Goal: Information Seeking & Learning: Learn about a topic

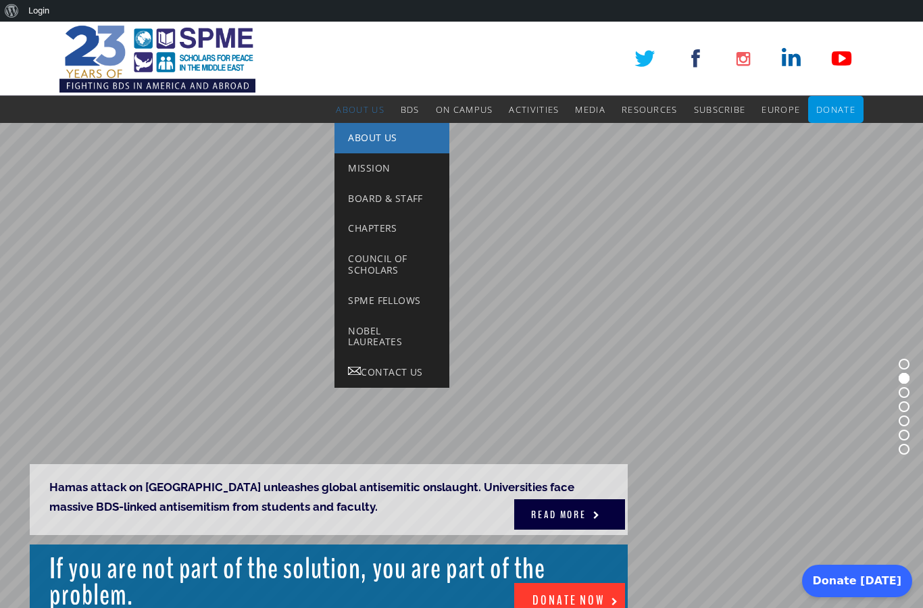
click at [368, 141] on span "About Us" at bounding box center [372, 137] width 49 height 13
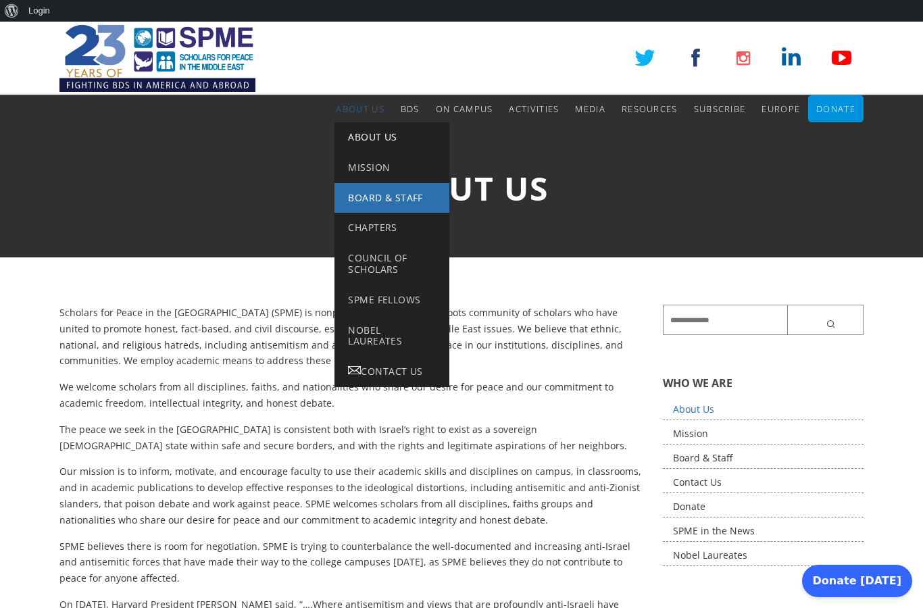
click at [384, 186] on link "Board & Staff" at bounding box center [391, 198] width 115 height 30
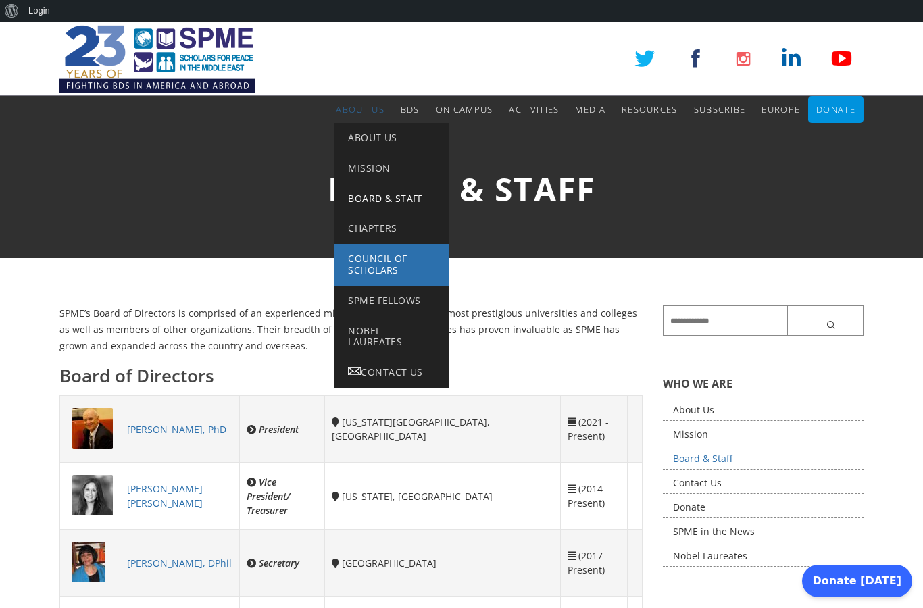
click at [401, 258] on span "Council of Scholars" at bounding box center [377, 264] width 59 height 24
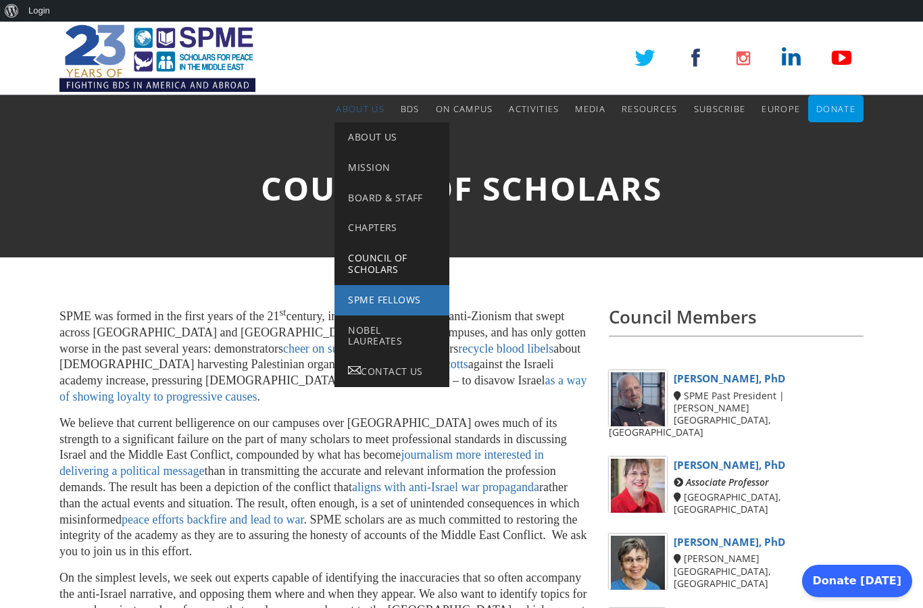
click at [380, 305] on link "SPME Fellows" at bounding box center [391, 300] width 115 height 30
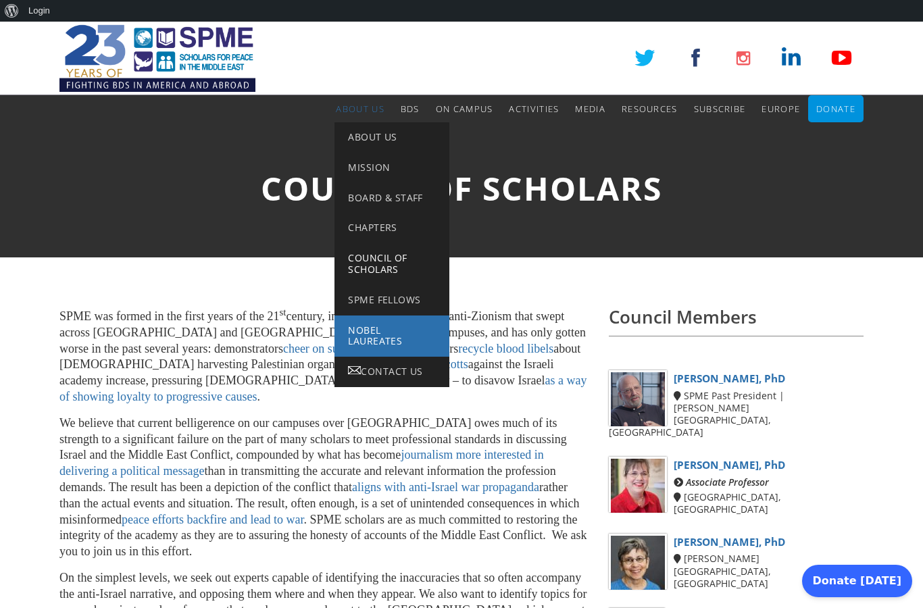
click at [382, 334] on span "Nobel Laureates" at bounding box center [375, 336] width 54 height 24
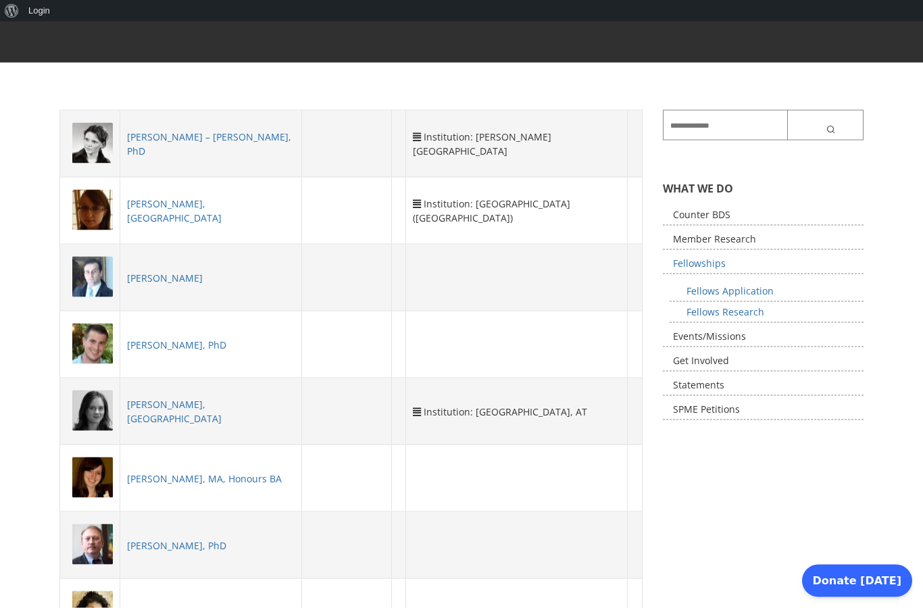
scroll to position [190, 0]
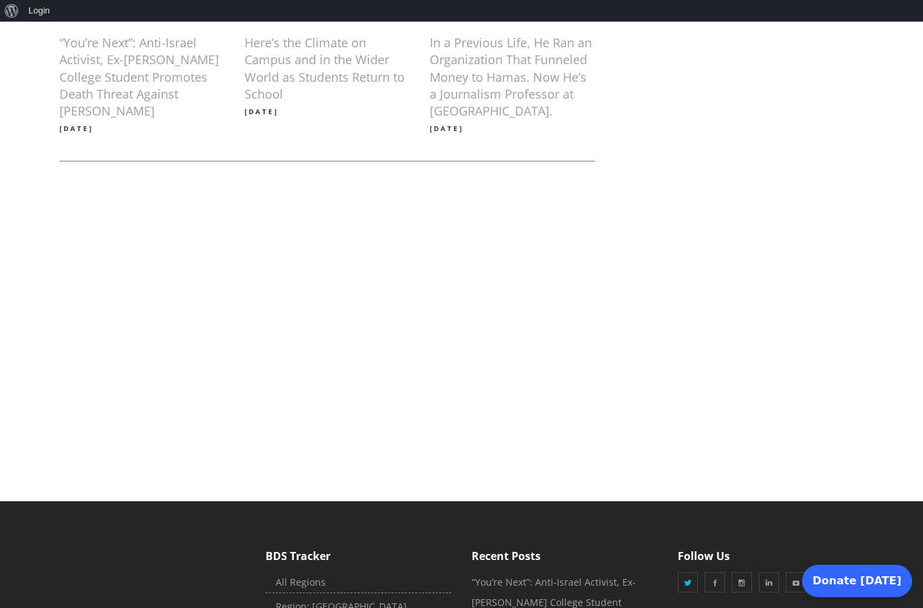
scroll to position [4489, 0]
